Goal: Check status: Check status

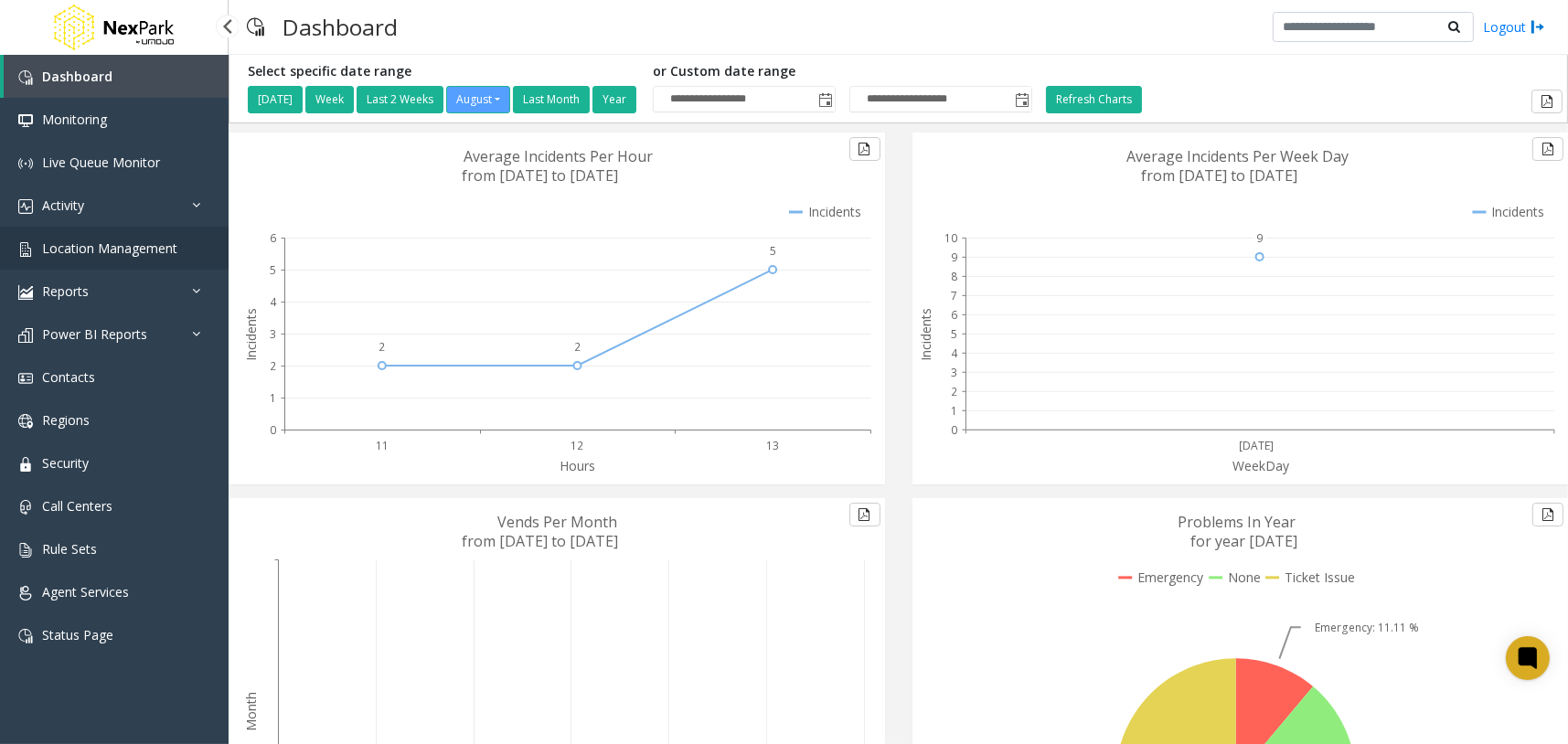
click at [195, 252] on link "Location Management" at bounding box center [114, 248] width 229 height 43
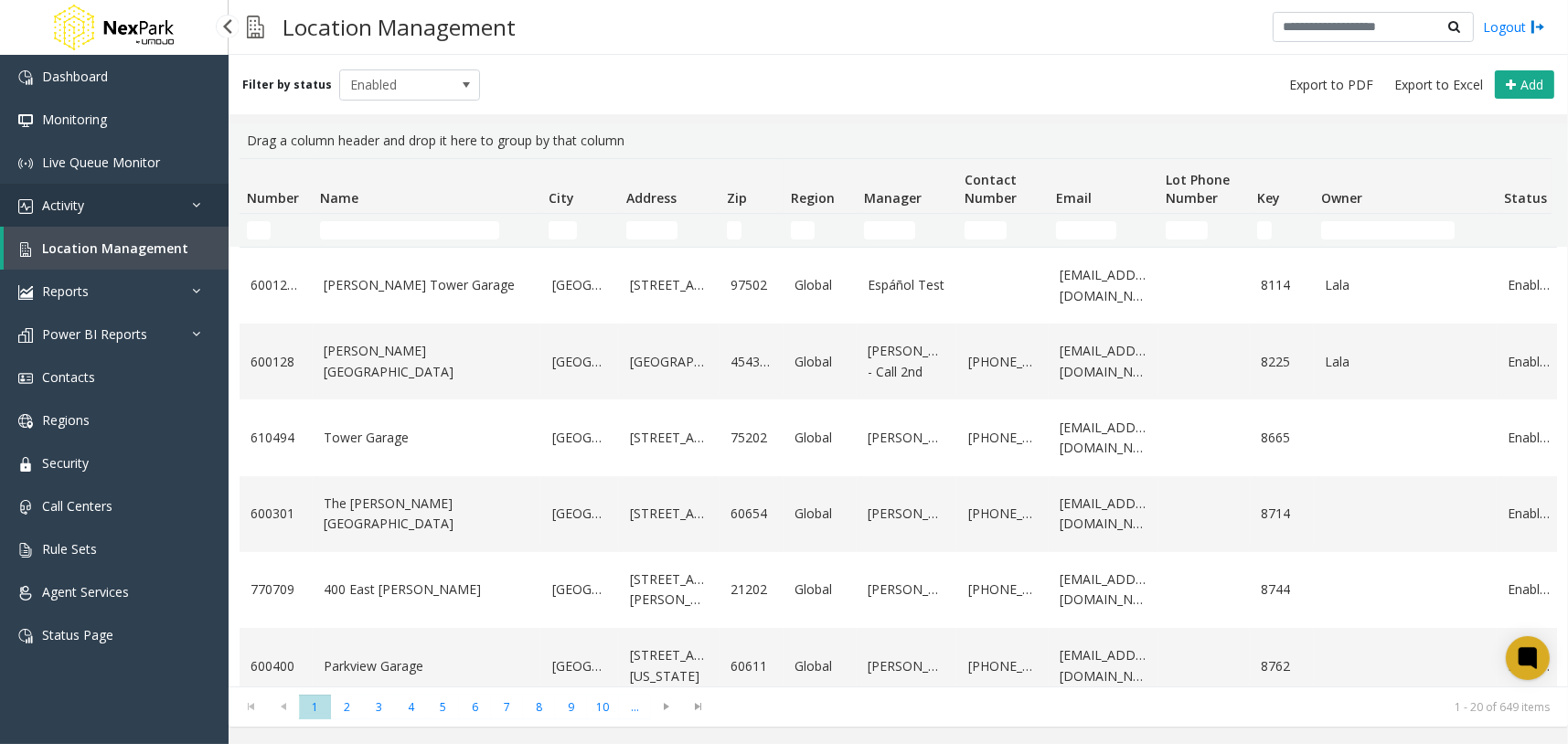
click at [201, 213] on link "Activity" at bounding box center [114, 205] width 229 height 43
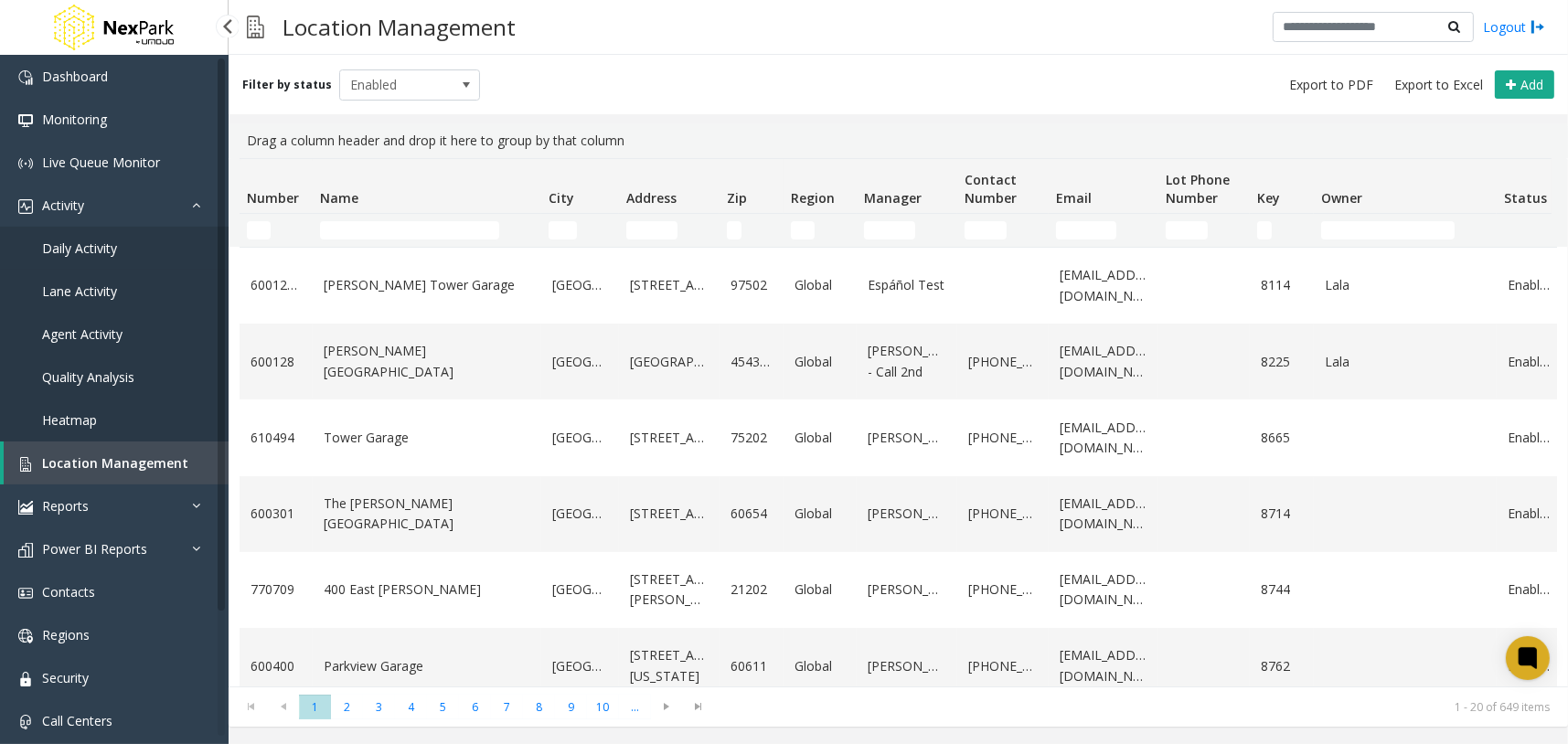
click at [145, 247] on link "Daily Activity" at bounding box center [114, 248] width 229 height 43
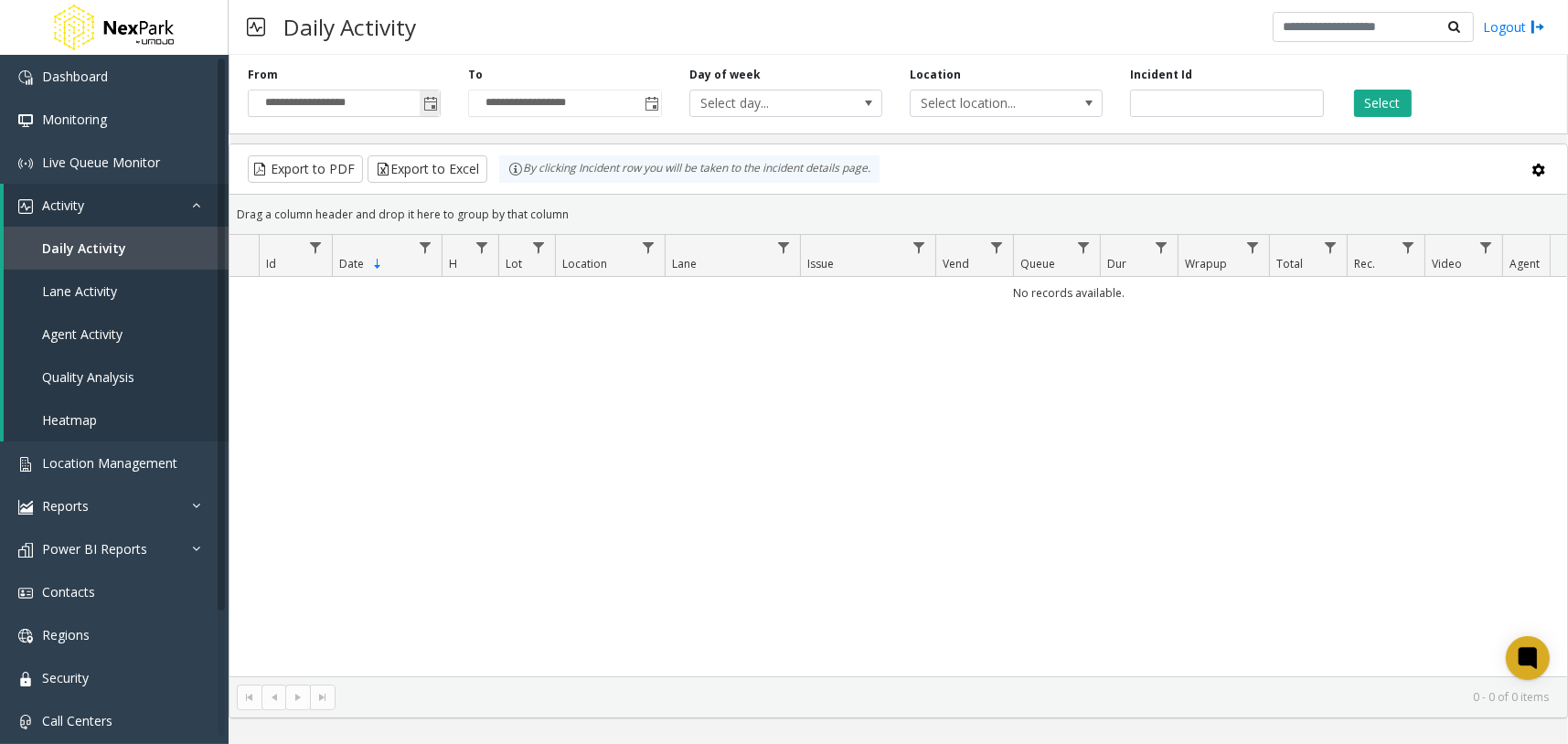
click at [425, 97] on span "Toggle popup" at bounding box center [430, 103] width 14 height 14
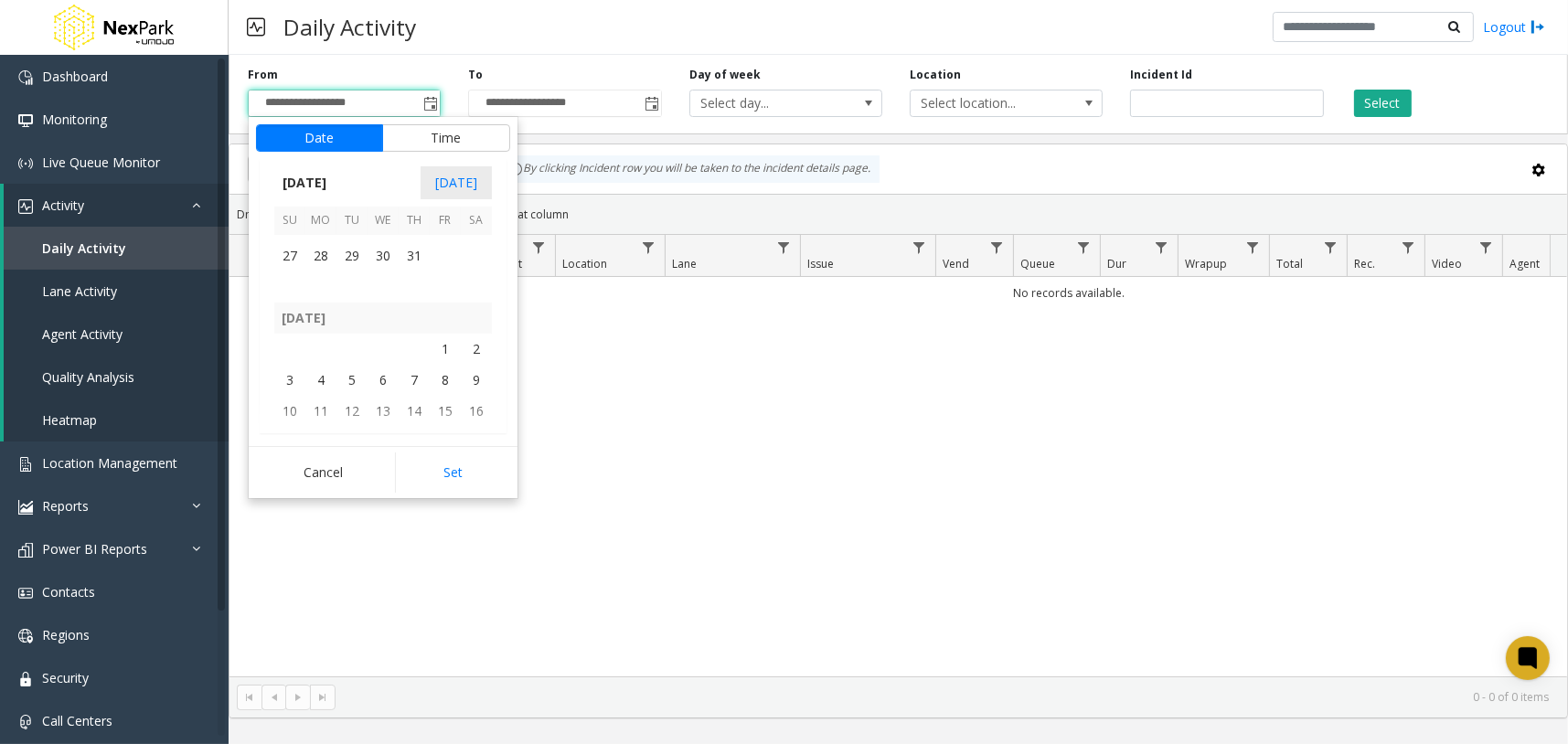
click at [408, 264] on span "31" at bounding box center [414, 256] width 31 height 31
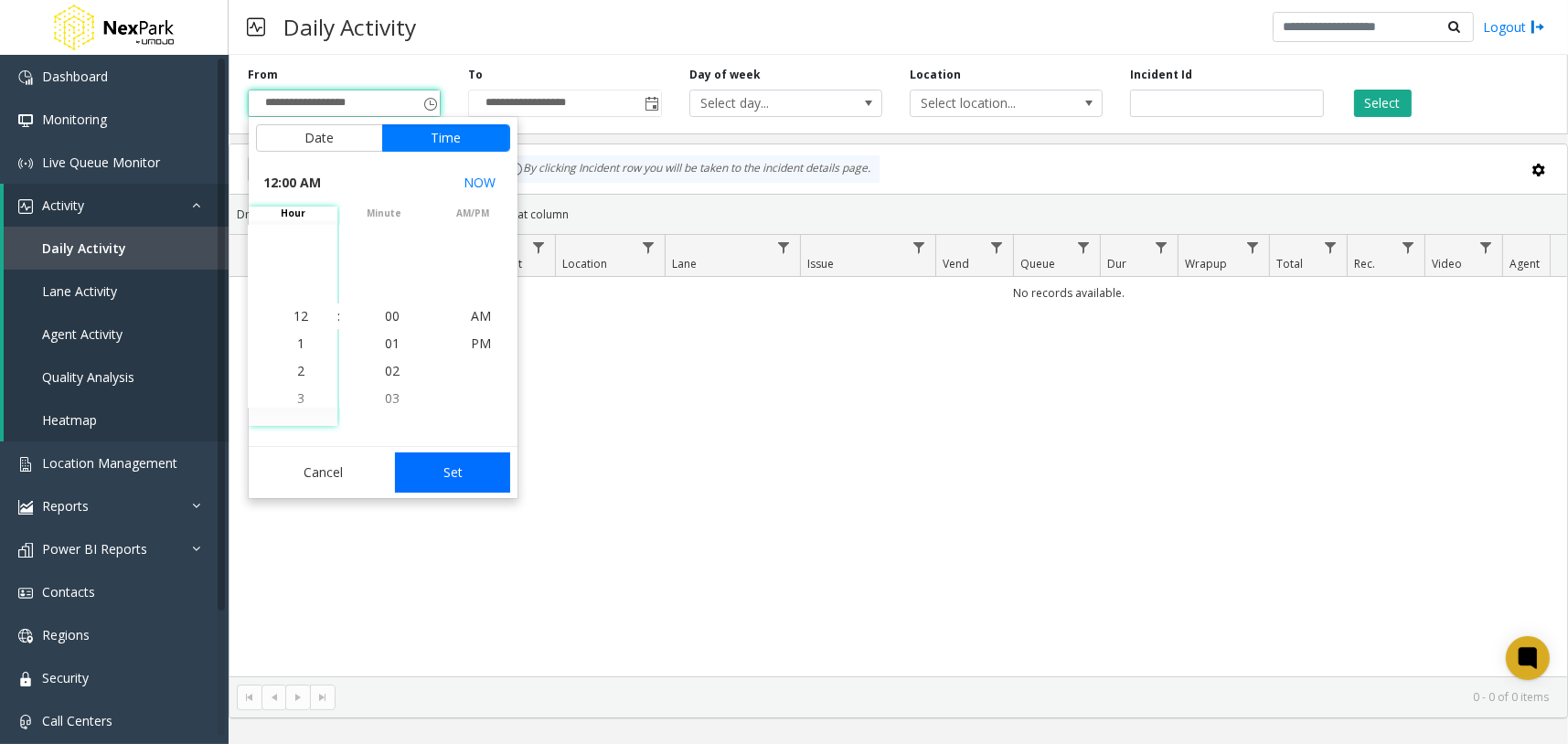
scroll to position [325672, 0]
click at [475, 486] on button "Set" at bounding box center [452, 473] width 115 height 40
type input "**********"
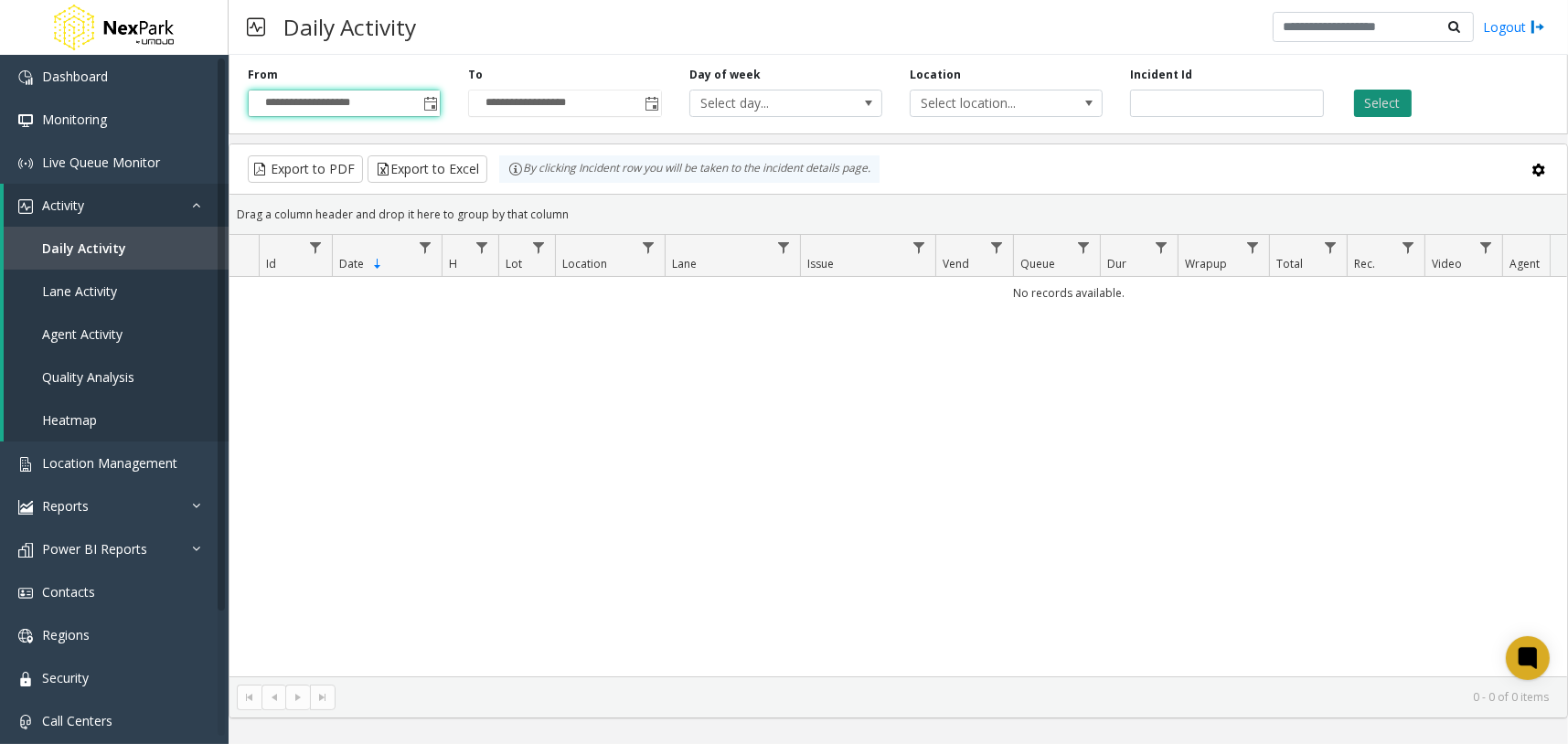
click at [1366, 98] on button "Select" at bounding box center [1383, 103] width 57 height 28
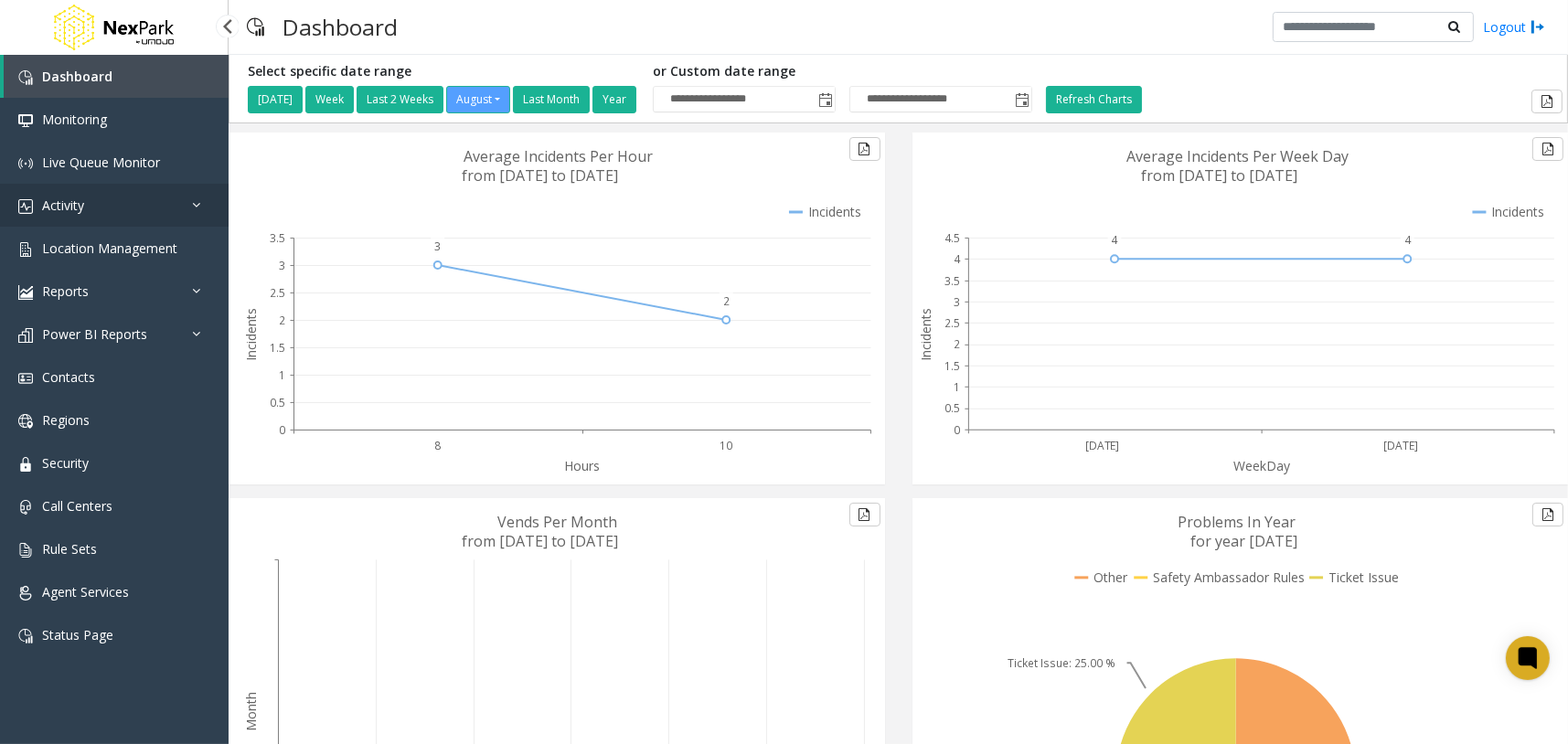
drag, startPoint x: 166, startPoint y: 213, endPoint x: 145, endPoint y: 224, distance: 23.7
click at [166, 213] on link "Activity" at bounding box center [114, 205] width 229 height 43
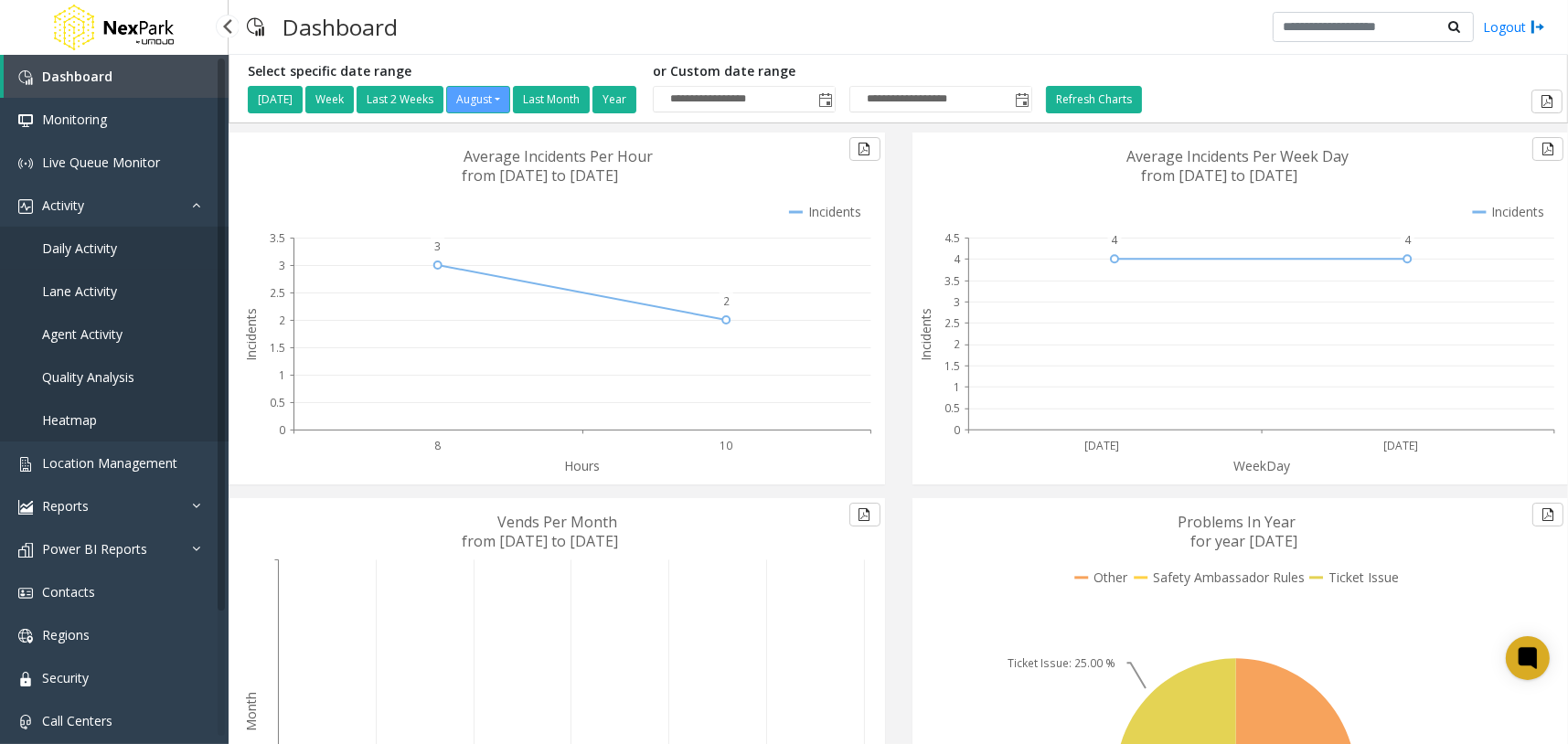
click at [122, 252] on link "Daily Activity" at bounding box center [114, 248] width 229 height 43
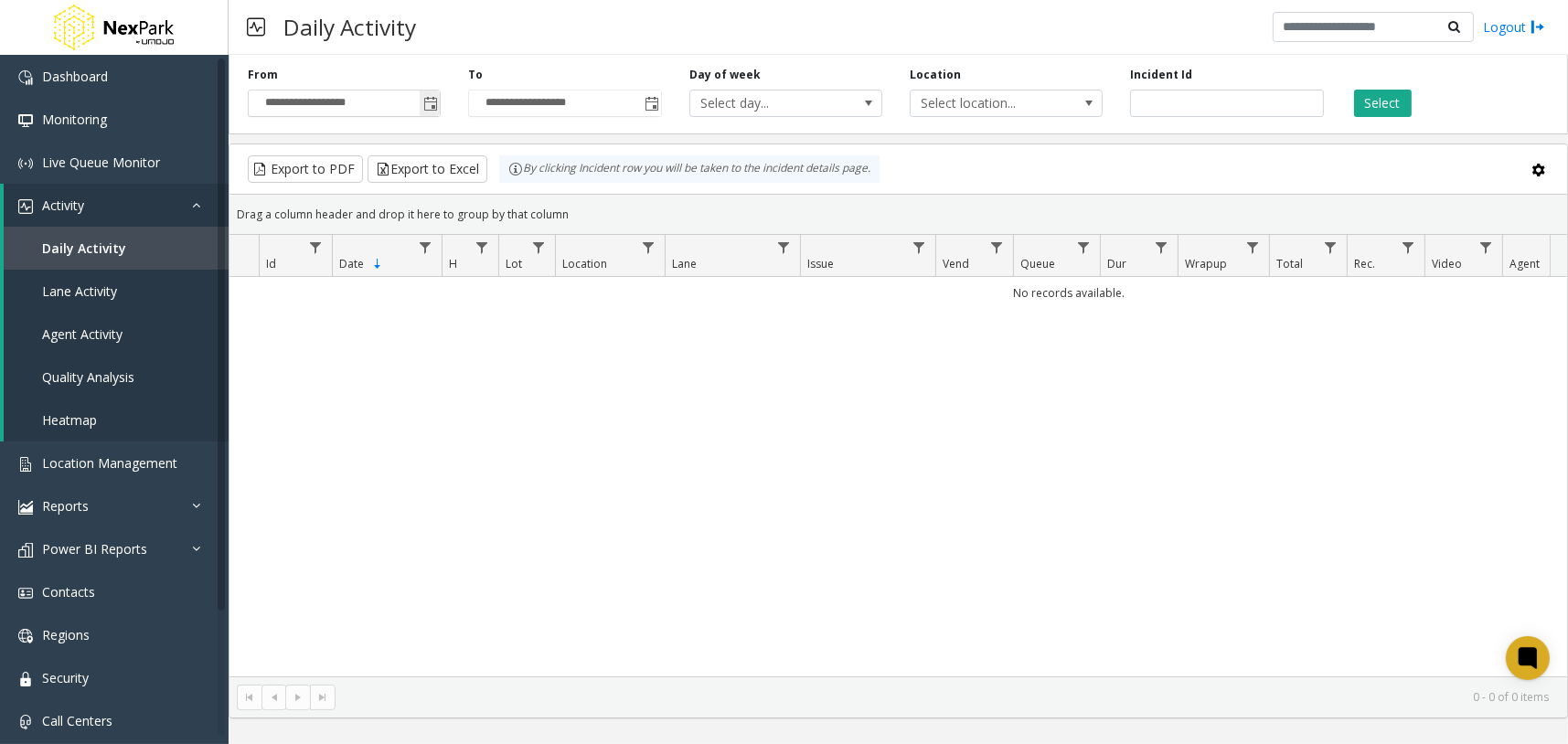
click at [429, 107] on span "Toggle popup" at bounding box center [430, 103] width 14 height 14
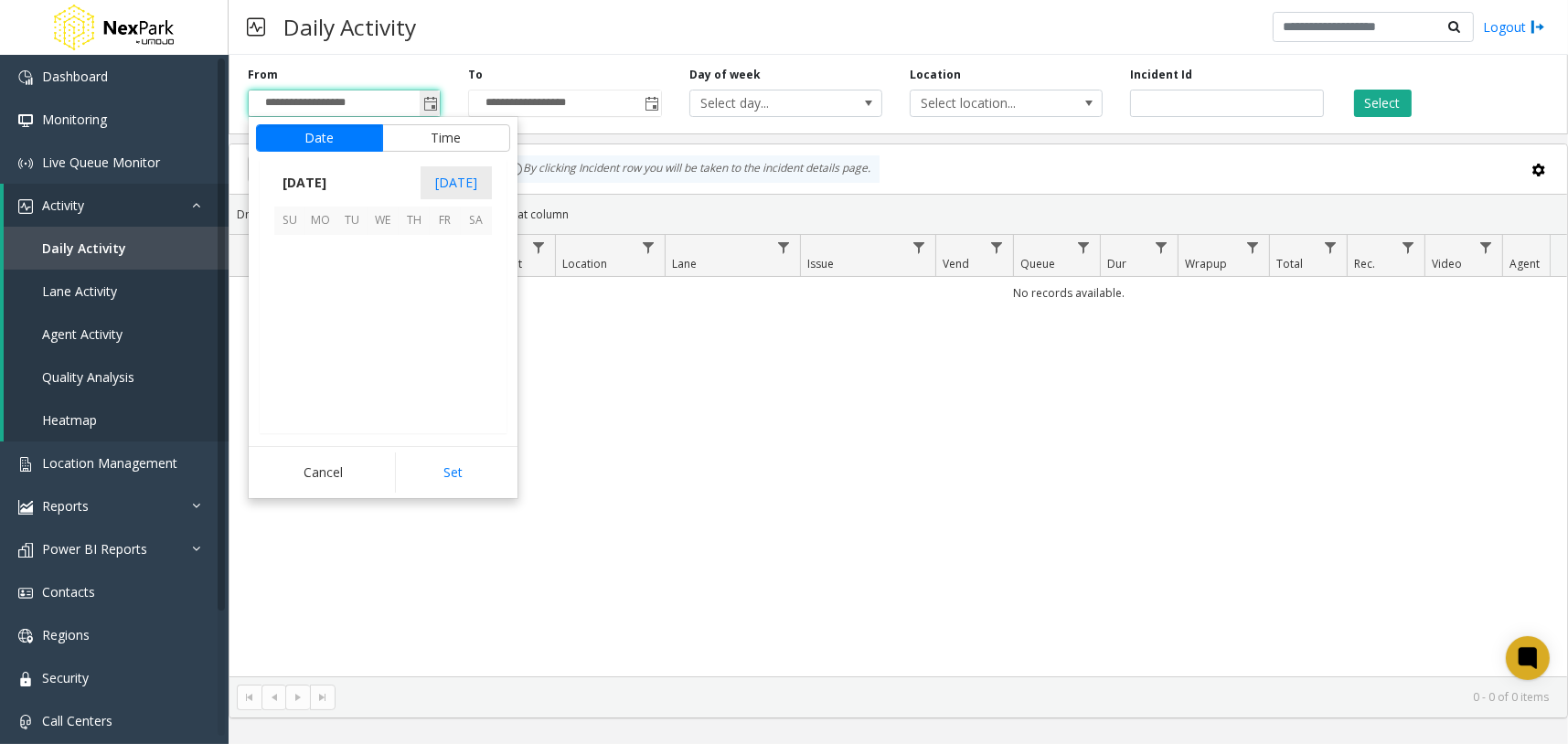
scroll to position [327848, 0]
click at [320, 466] on button "Cancel" at bounding box center [323, 473] width 134 height 40
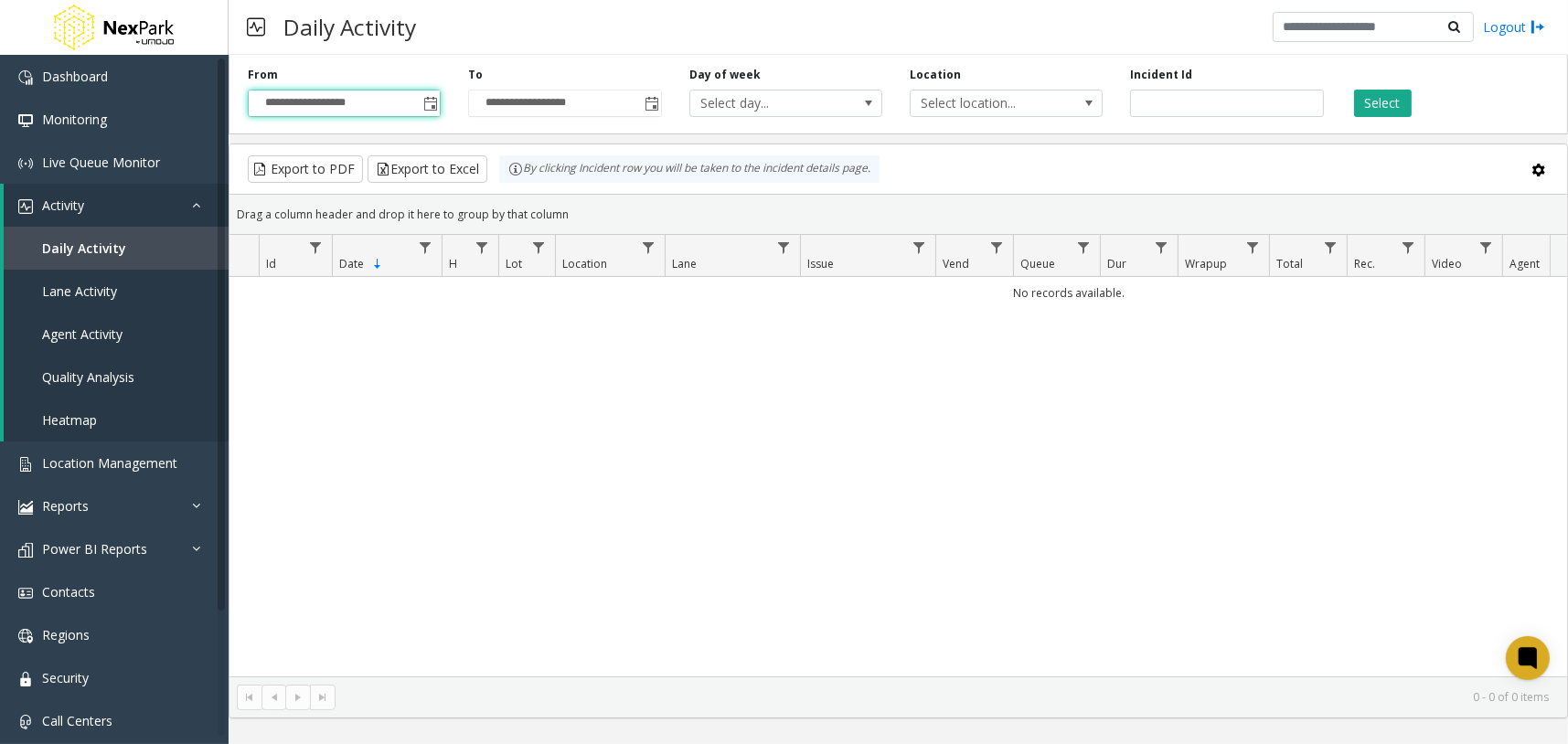
click at [520, 47] on div "Daily Activity Logout" at bounding box center [898, 27] width 1340 height 55
